Goal: Navigation & Orientation: Find specific page/section

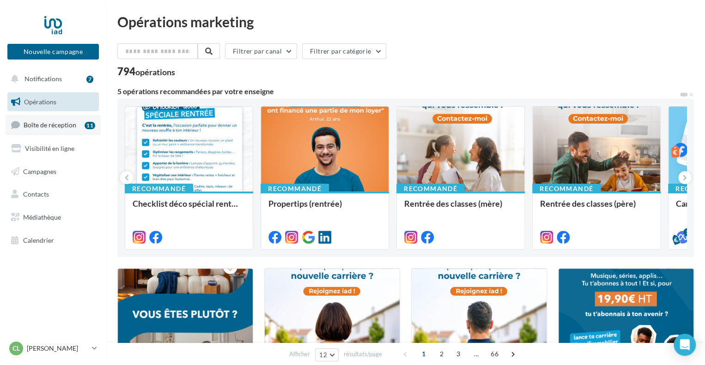
click at [77, 125] on link "Boîte de réception 11" at bounding box center [53, 125] width 95 height 20
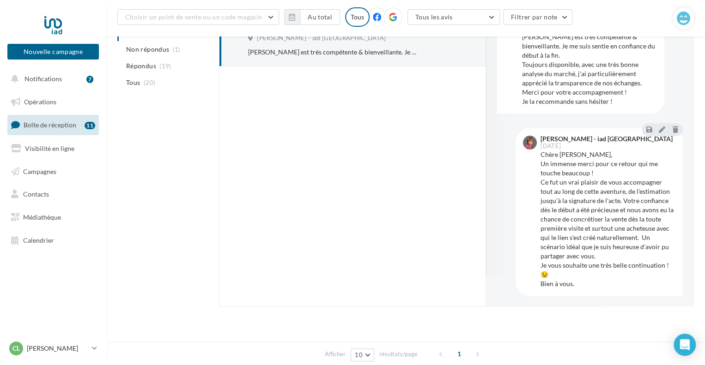
scroll to position [41, 0]
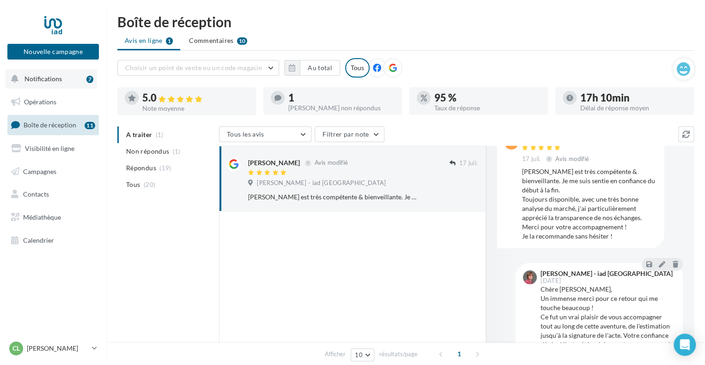
click at [50, 79] on span "Notifications" at bounding box center [42, 79] width 37 height 8
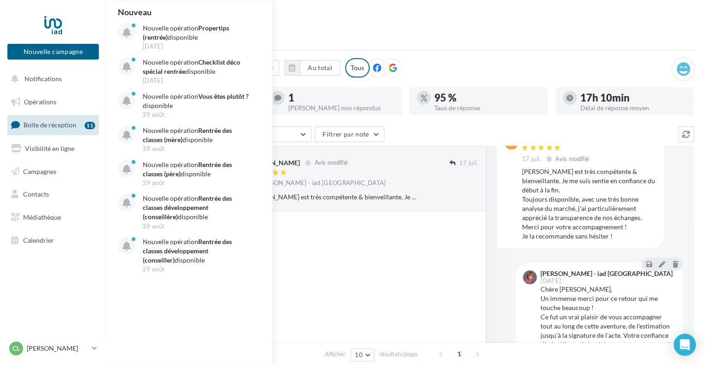
click at [460, 37] on ul "Avis en ligne 1 Commentaires 10" at bounding box center [405, 41] width 576 height 18
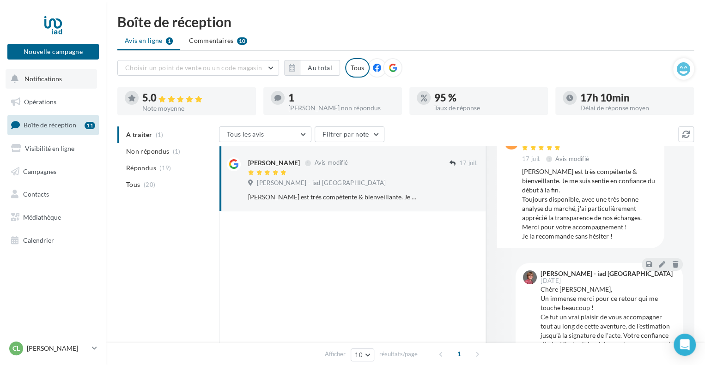
click at [46, 83] on span "Notifications" at bounding box center [42, 79] width 37 height 8
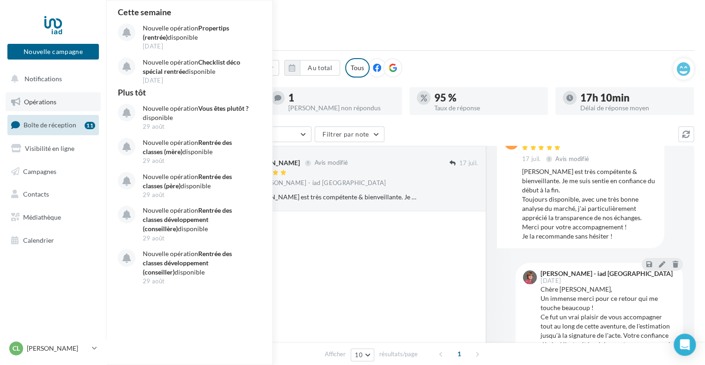
click at [39, 106] on link "Opérations" at bounding box center [53, 101] width 95 height 19
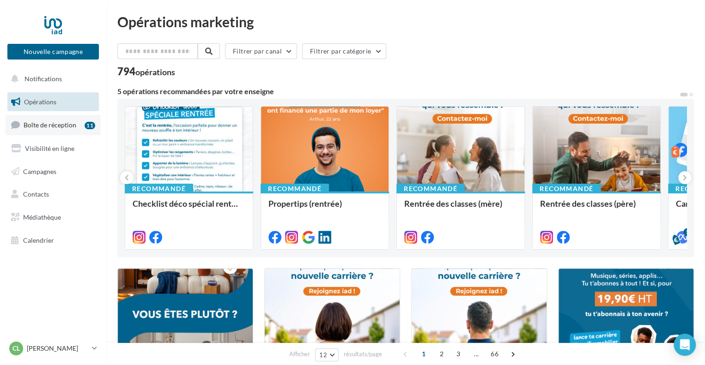
click at [43, 126] on span "Boîte de réception" at bounding box center [50, 125] width 53 height 8
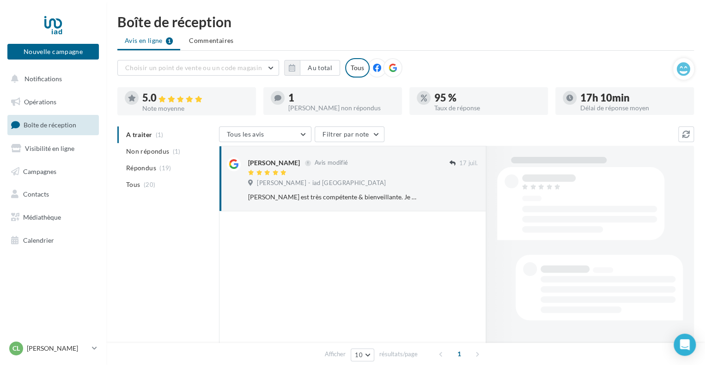
click at [43, 149] on span "Visibilité en ligne" at bounding box center [49, 149] width 49 height 8
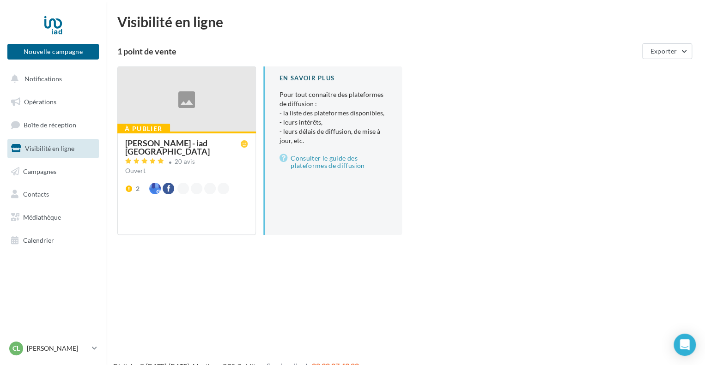
click at [37, 172] on span "Campagnes" at bounding box center [39, 171] width 33 height 8
